Goal: Transaction & Acquisition: Obtain resource

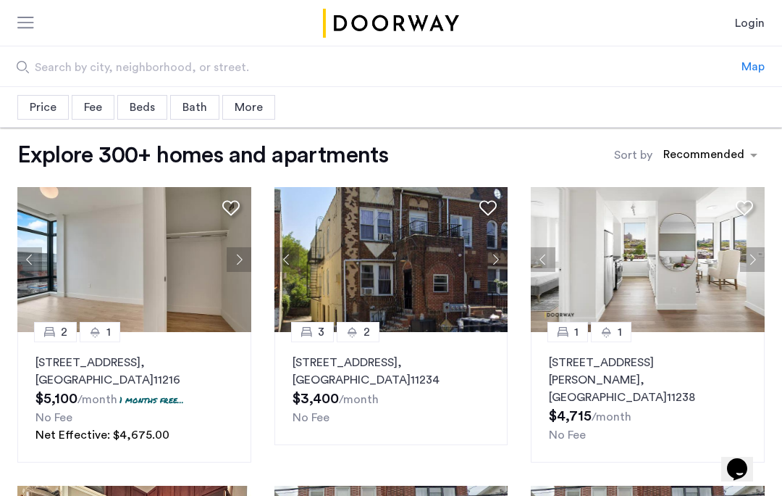
click at [49, 105] on div "Price" at bounding box center [42, 107] width 51 height 25
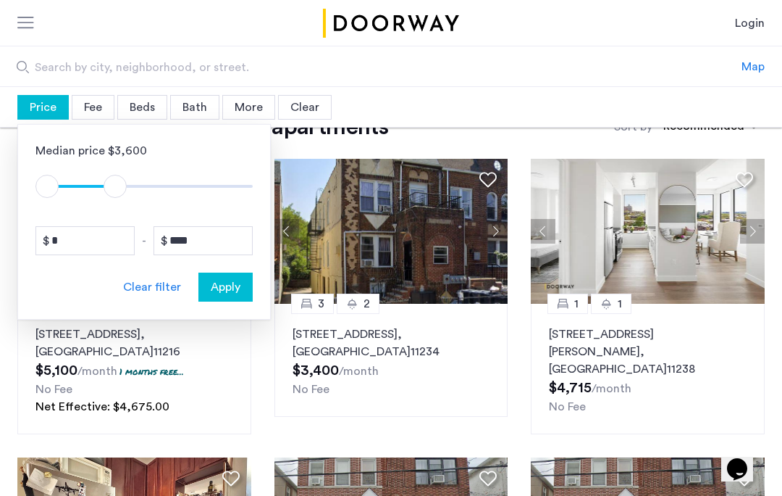
scroll to position [31, 0]
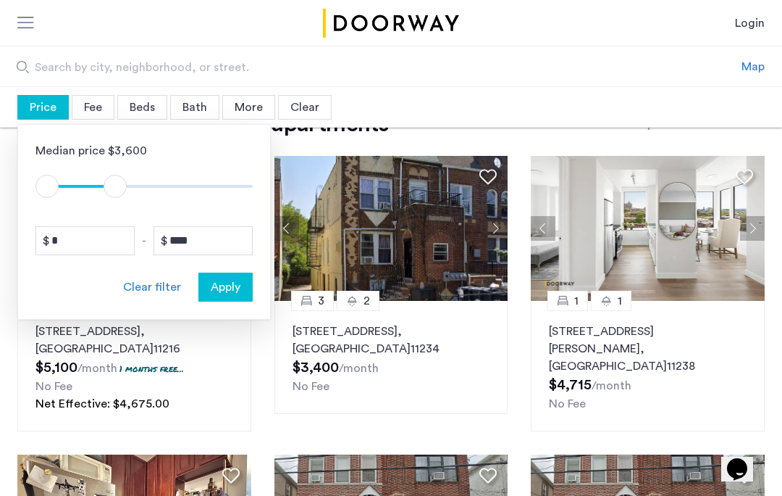
type input "****"
click at [116, 185] on span "ngx-slider-max" at bounding box center [120, 186] width 23 height 23
click at [231, 283] on span "Apply" at bounding box center [226, 286] width 30 height 17
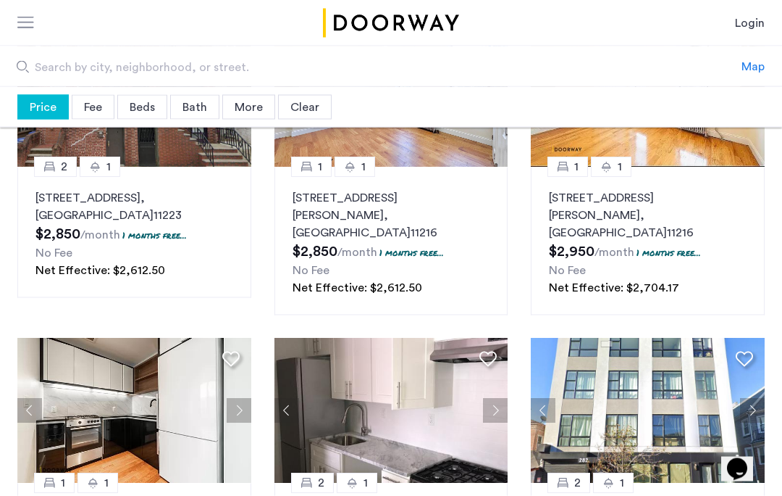
scroll to position [161, 0]
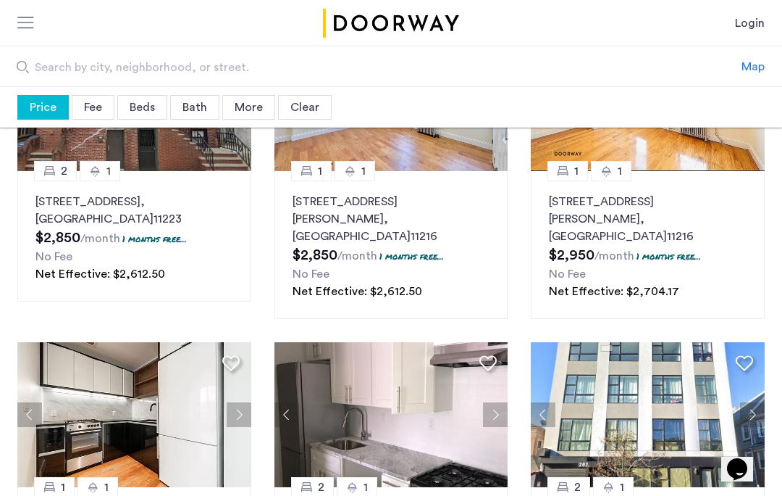
click at [751, 65] on div "Map" at bounding box center [753, 66] width 23 height 17
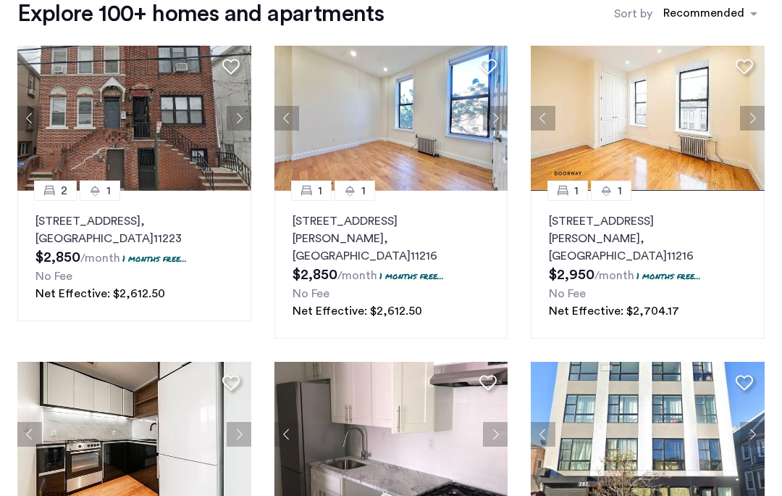
scroll to position [0, 0]
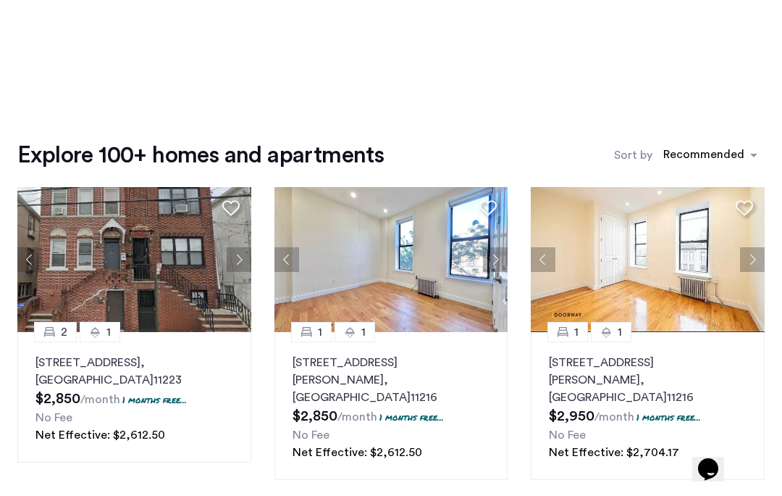
scroll to position [31, 0]
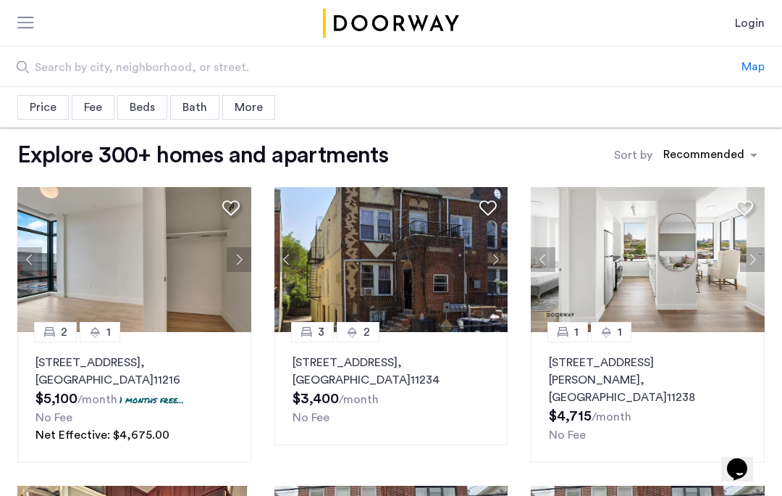
click at [39, 99] on div "Price" at bounding box center [42, 107] width 51 height 25
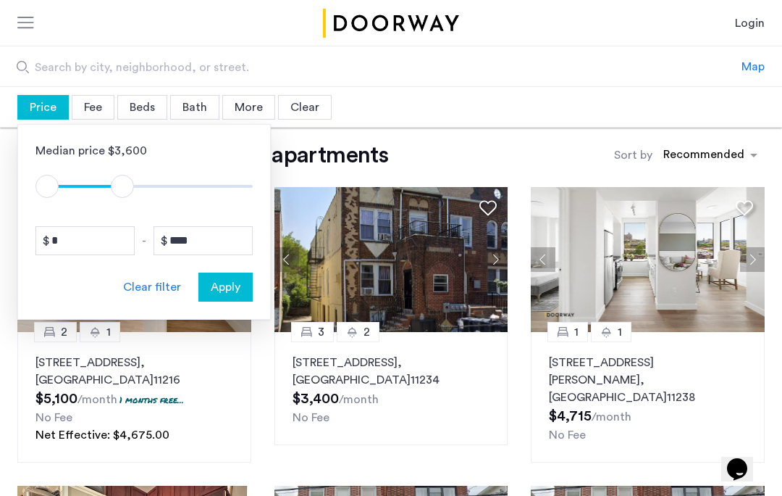
type input "****"
click at [223, 285] on span "Apply" at bounding box center [226, 286] width 30 height 17
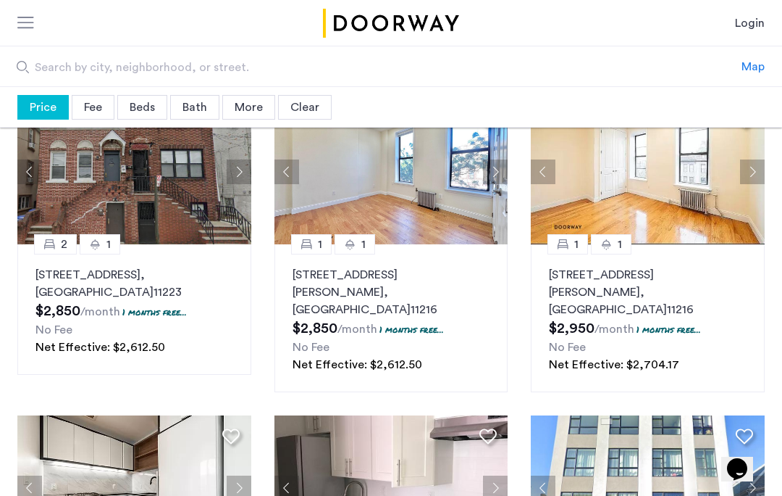
scroll to position [83, 0]
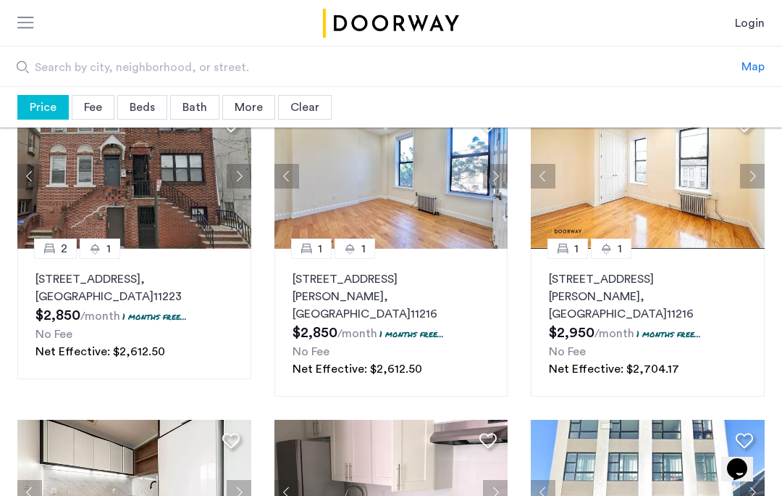
click at [144, 106] on div "Beds" at bounding box center [142, 107] width 50 height 25
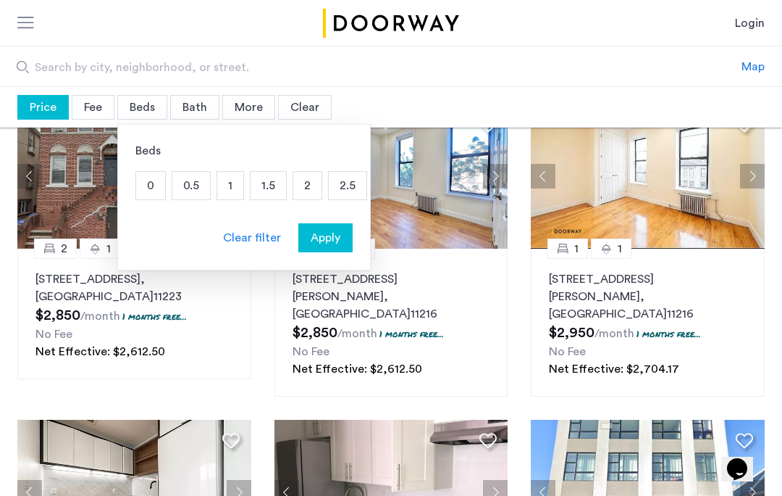
click at [228, 180] on p "1" at bounding box center [230, 186] width 26 height 28
click at [331, 243] on span "Apply" at bounding box center [326, 237] width 30 height 17
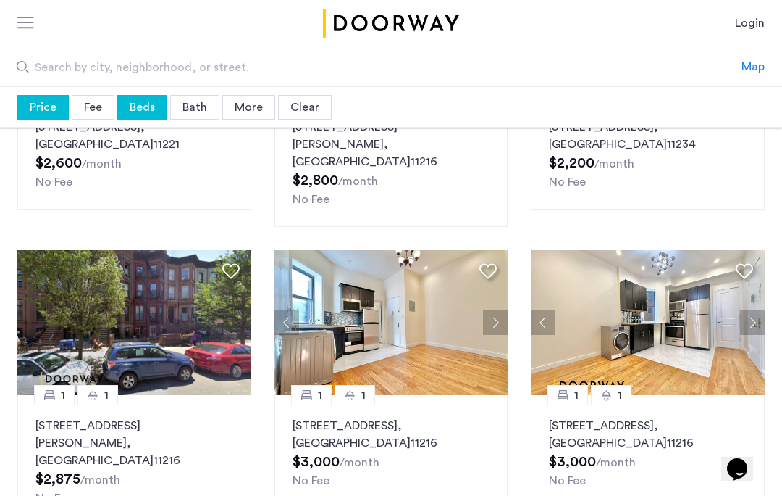
scroll to position [867, 0]
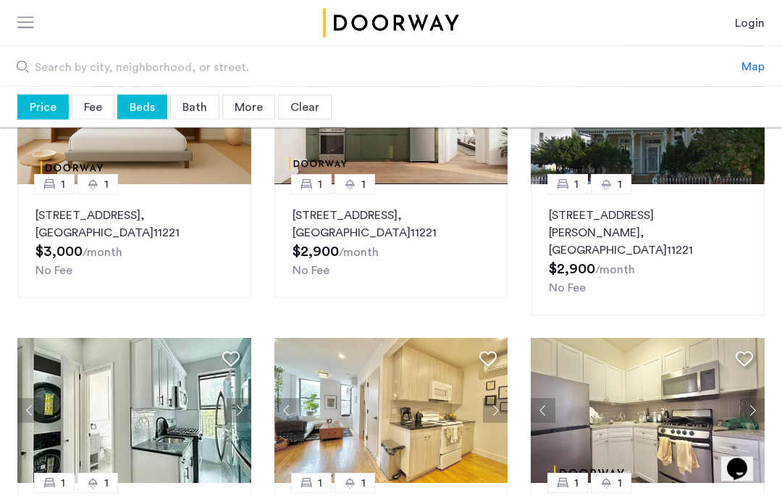
scroll to position [142, 0]
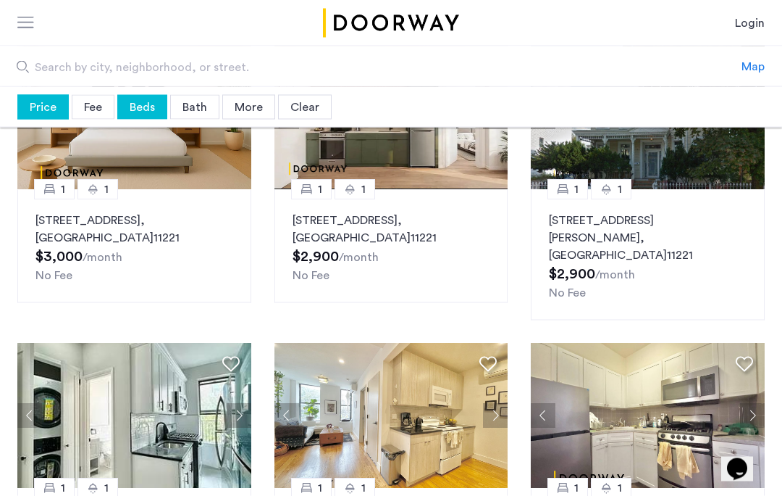
click at [747, 62] on div "Map" at bounding box center [753, 66] width 23 height 17
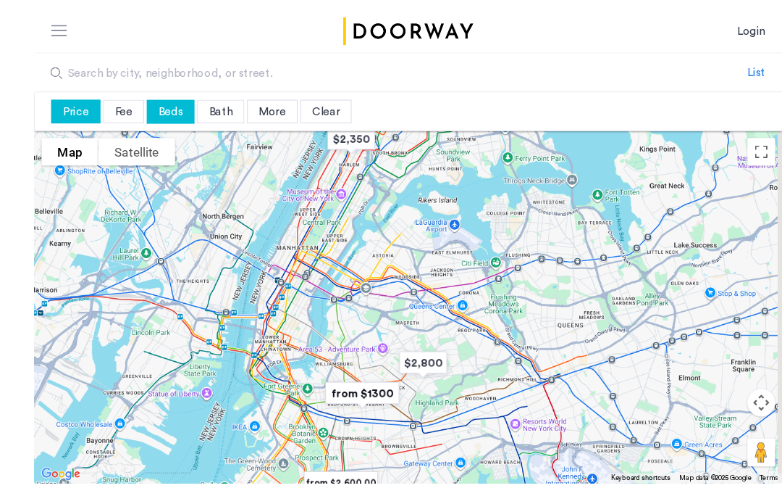
scroll to position [104, 0]
